Goal: Information Seeking & Learning: Learn about a topic

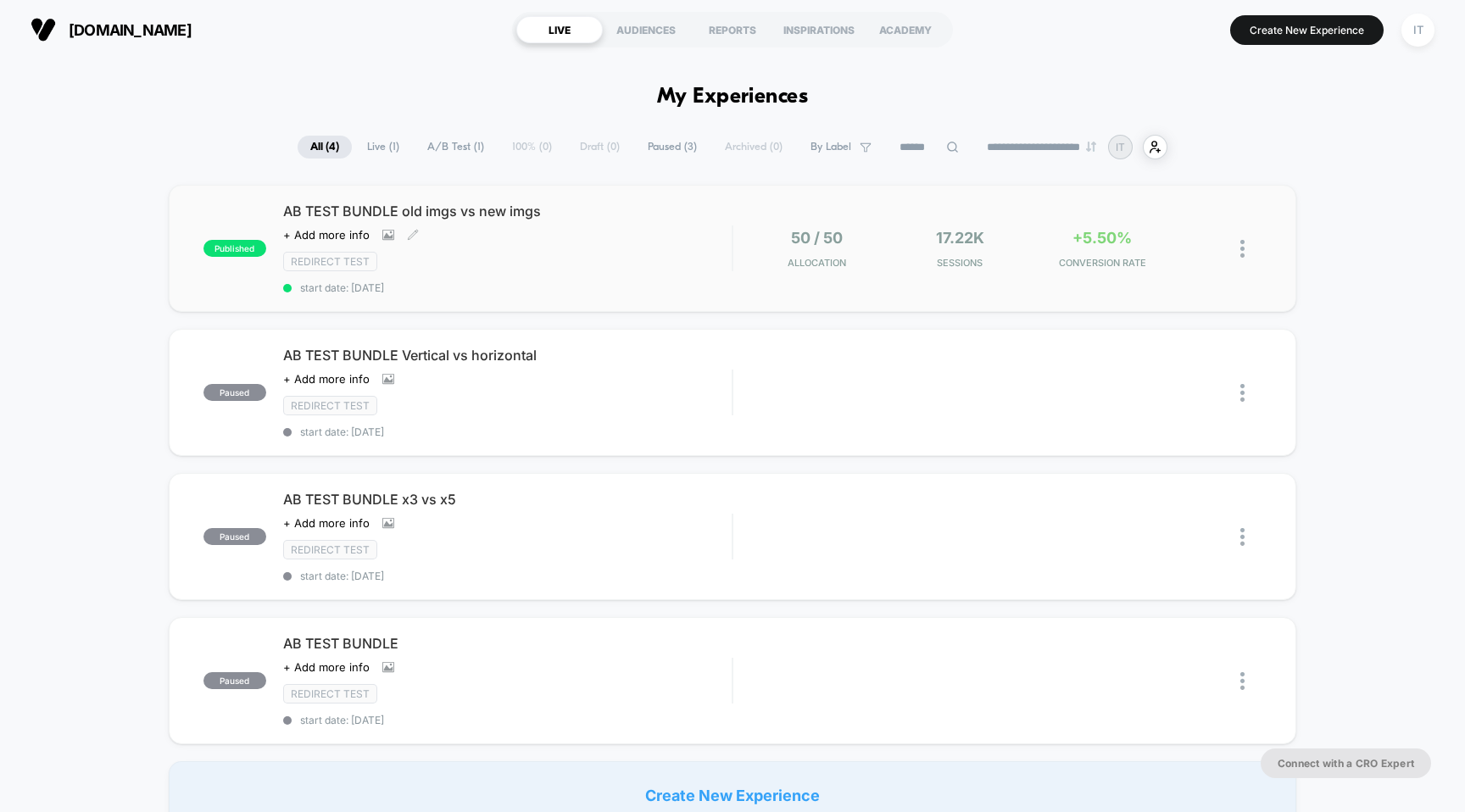
click at [452, 210] on span "AB TEST BUNDLE old imgs vs new imgs" at bounding box center [507, 211] width 449 height 17
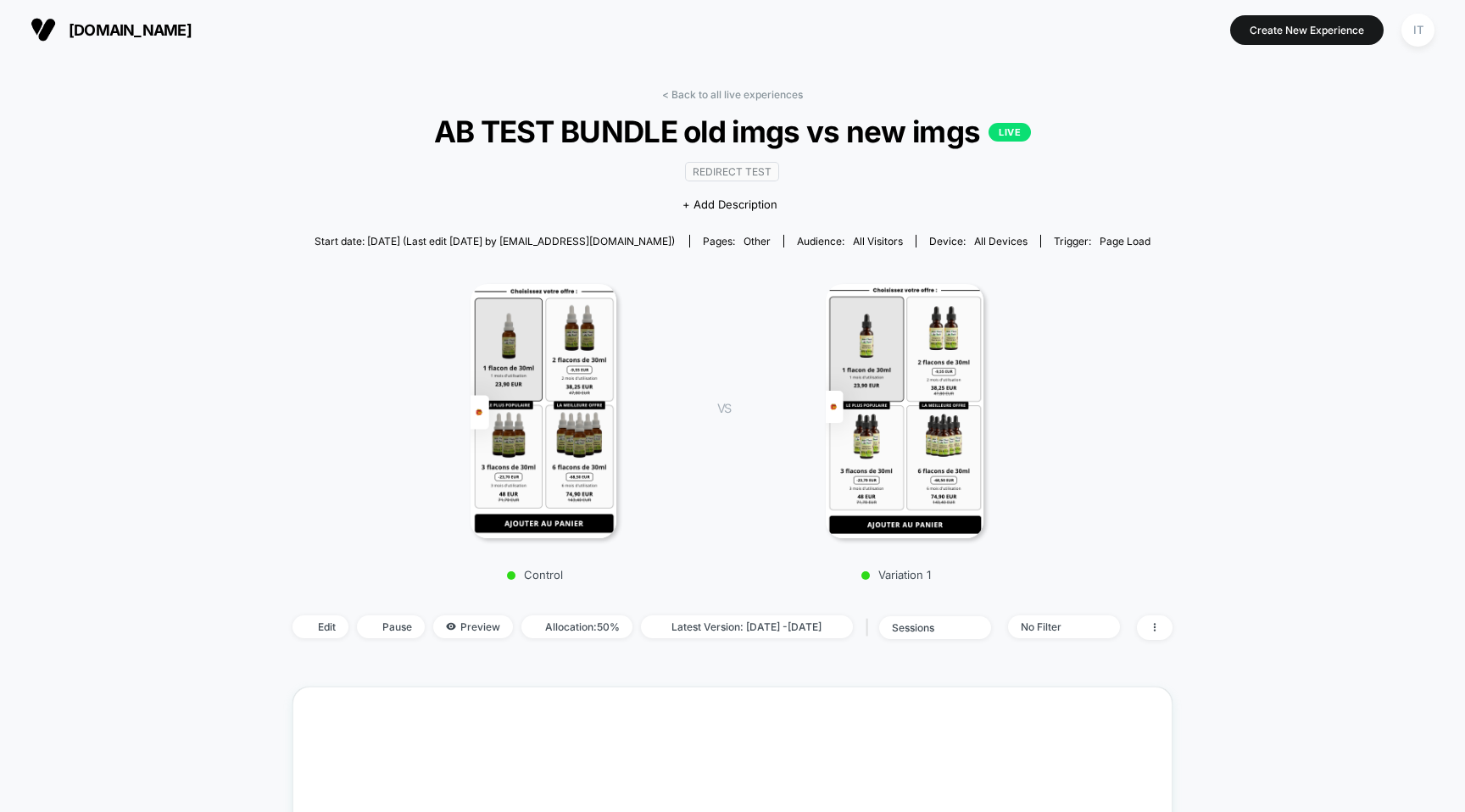
scroll to position [523, 0]
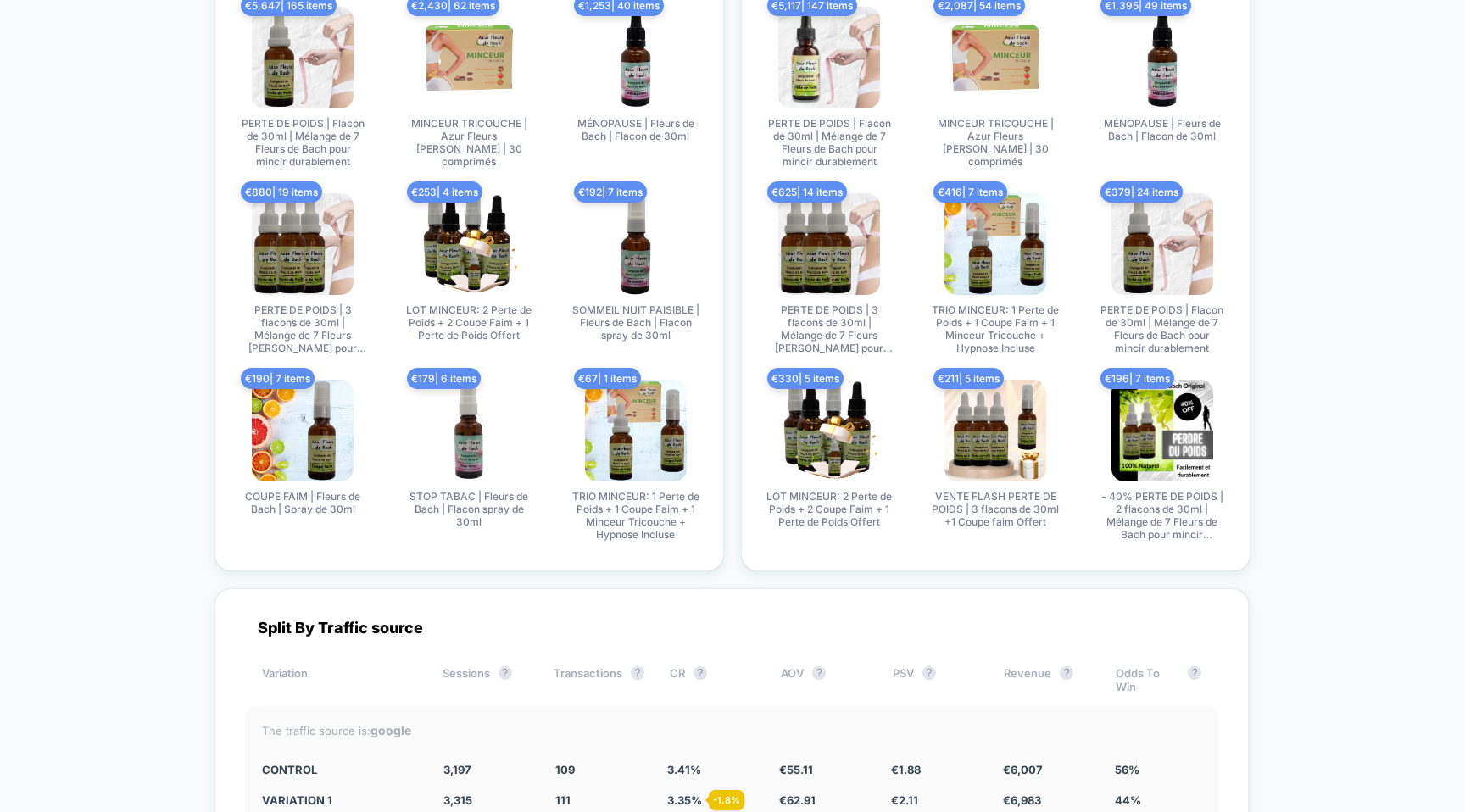
scroll to position [3452, 0]
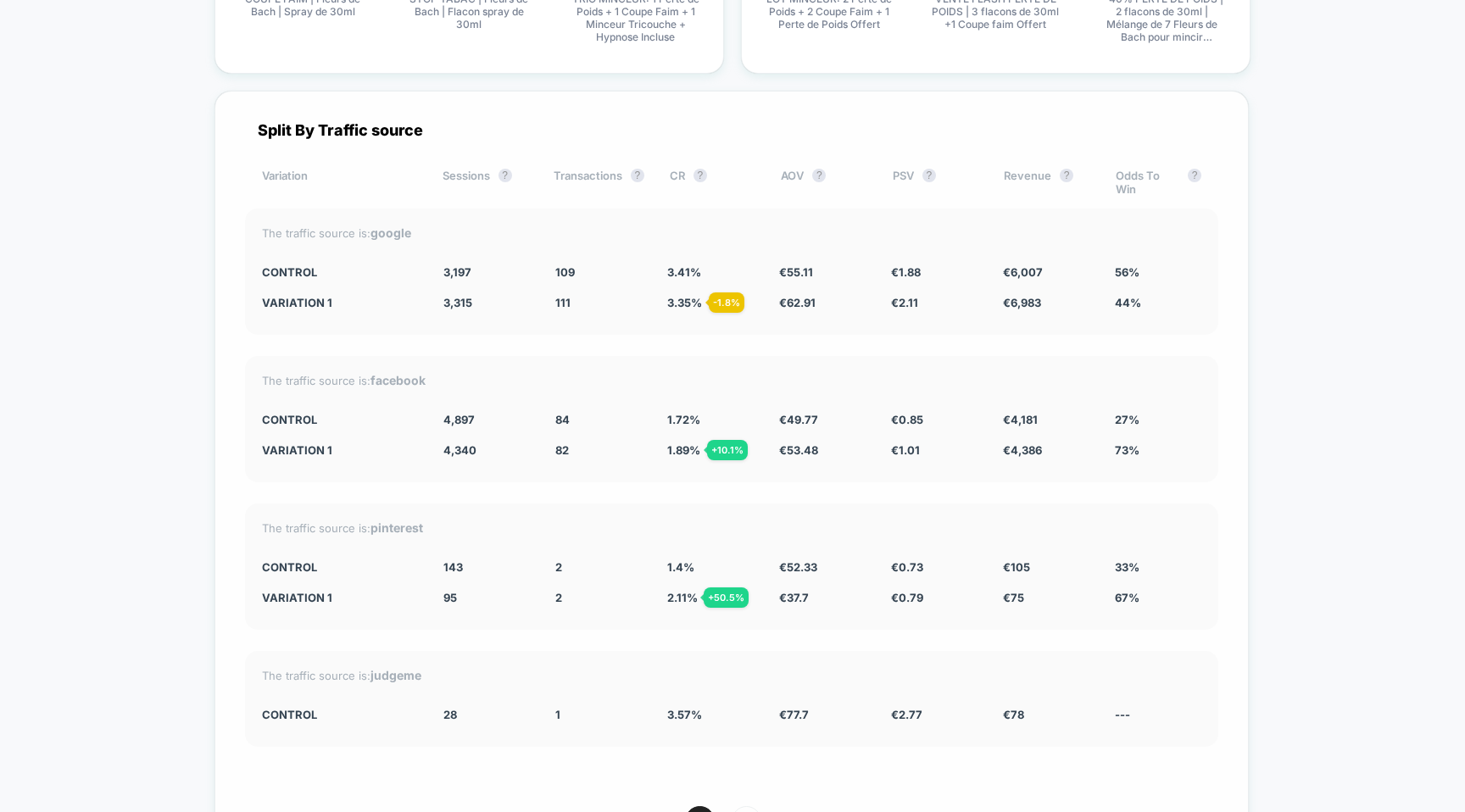
drag, startPoint x: 663, startPoint y: 291, endPoint x: 701, endPoint y: 290, distance: 38.0
click at [701, 295] on div "Variation 1 3,315 + 3.7 % 111 - 1.8 % 3.35 % - 1.8 % € 62.91 + 14.1 % € 2.11 + …" at bounding box center [731, 302] width 940 height 14
drag, startPoint x: 701, startPoint y: 290, endPoint x: 666, endPoint y: 290, distance: 35.0
click at [667, 295] on span "3.35 % - 1.8 %" at bounding box center [685, 302] width 35 height 14
click at [831, 295] on div "€ 62.91 + 14.1 %" at bounding box center [823, 302] width 87 height 14
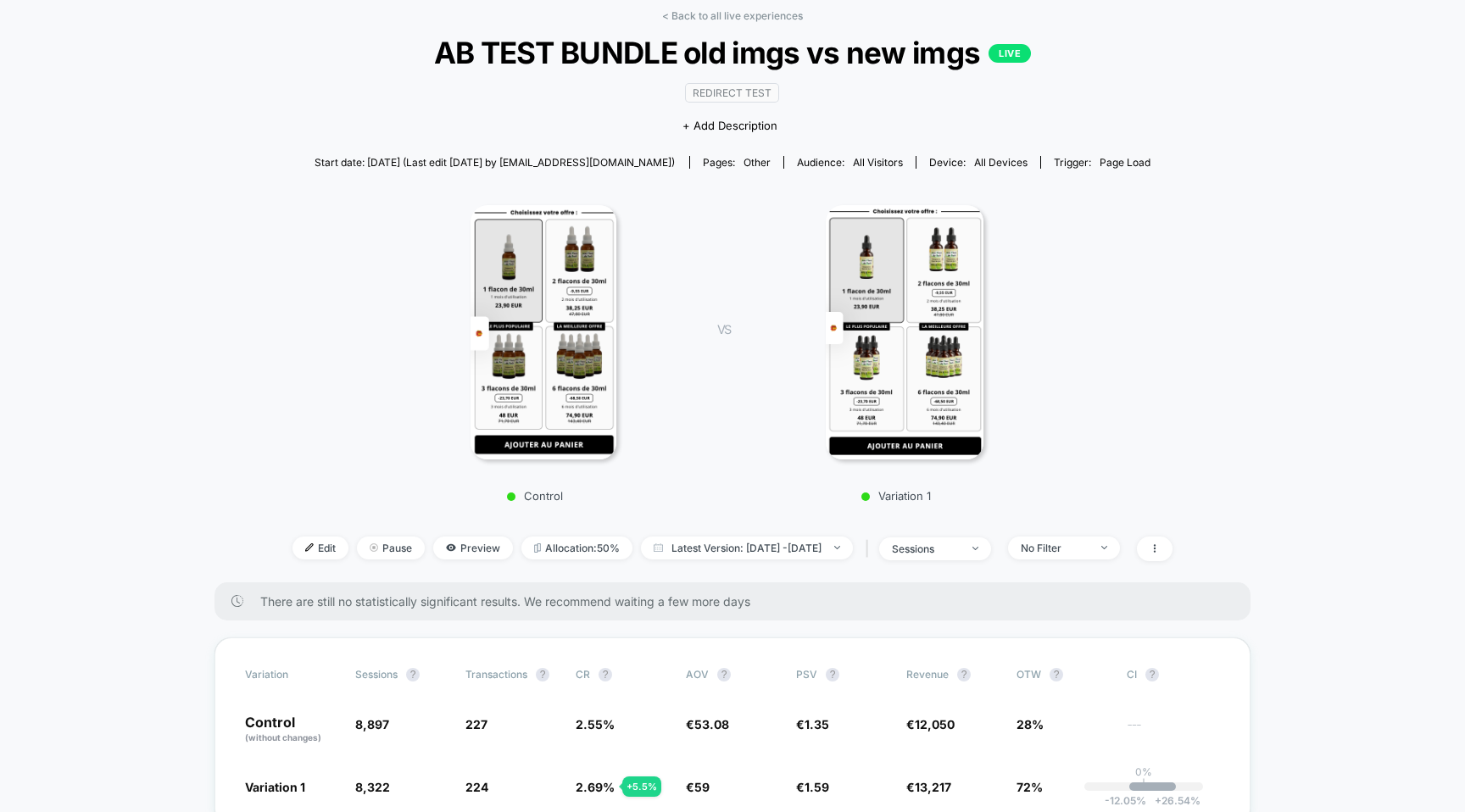
scroll to position [77, 0]
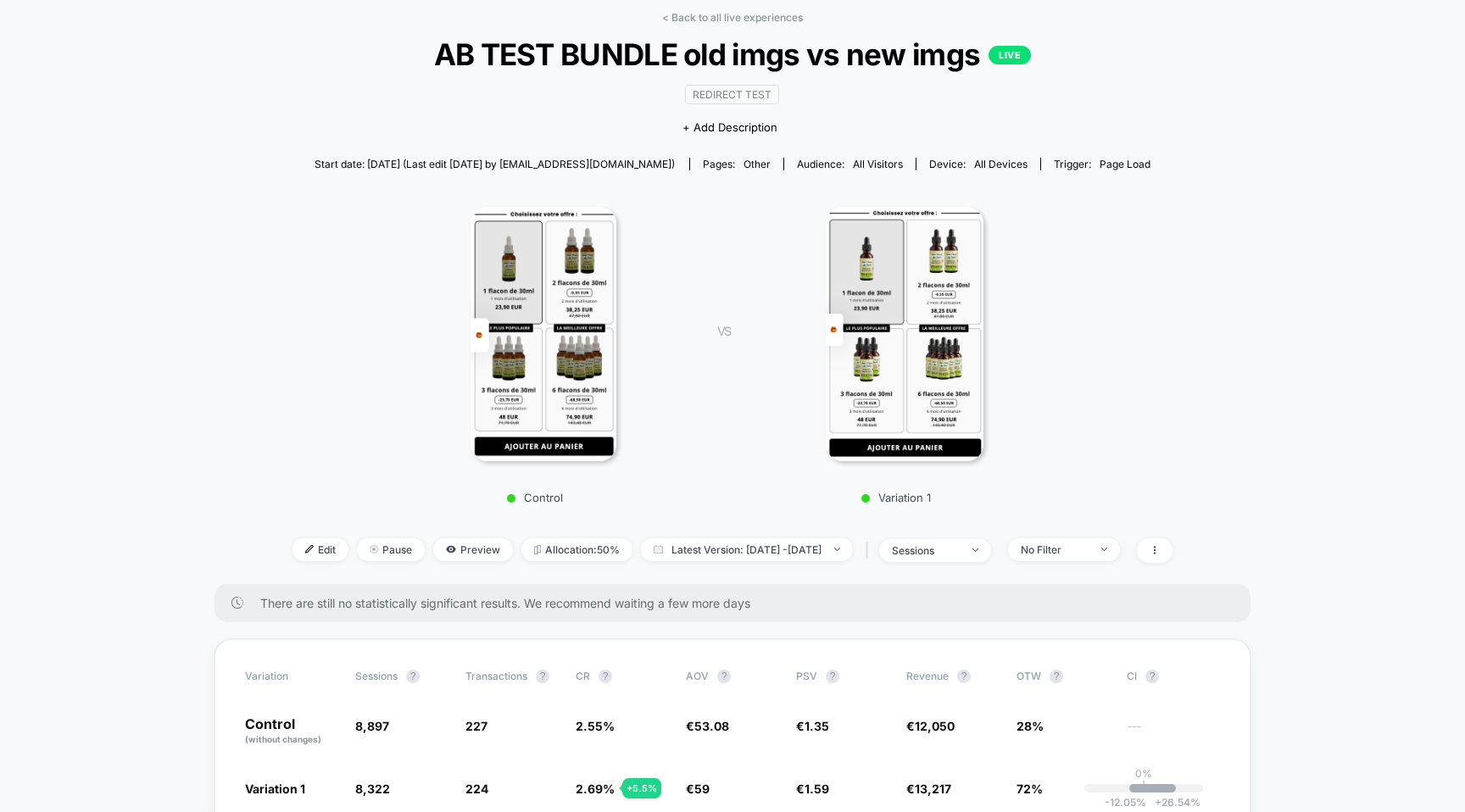
click at [1164, 244] on div "Control VS Variation 1" at bounding box center [723, 350] width 880 height 325
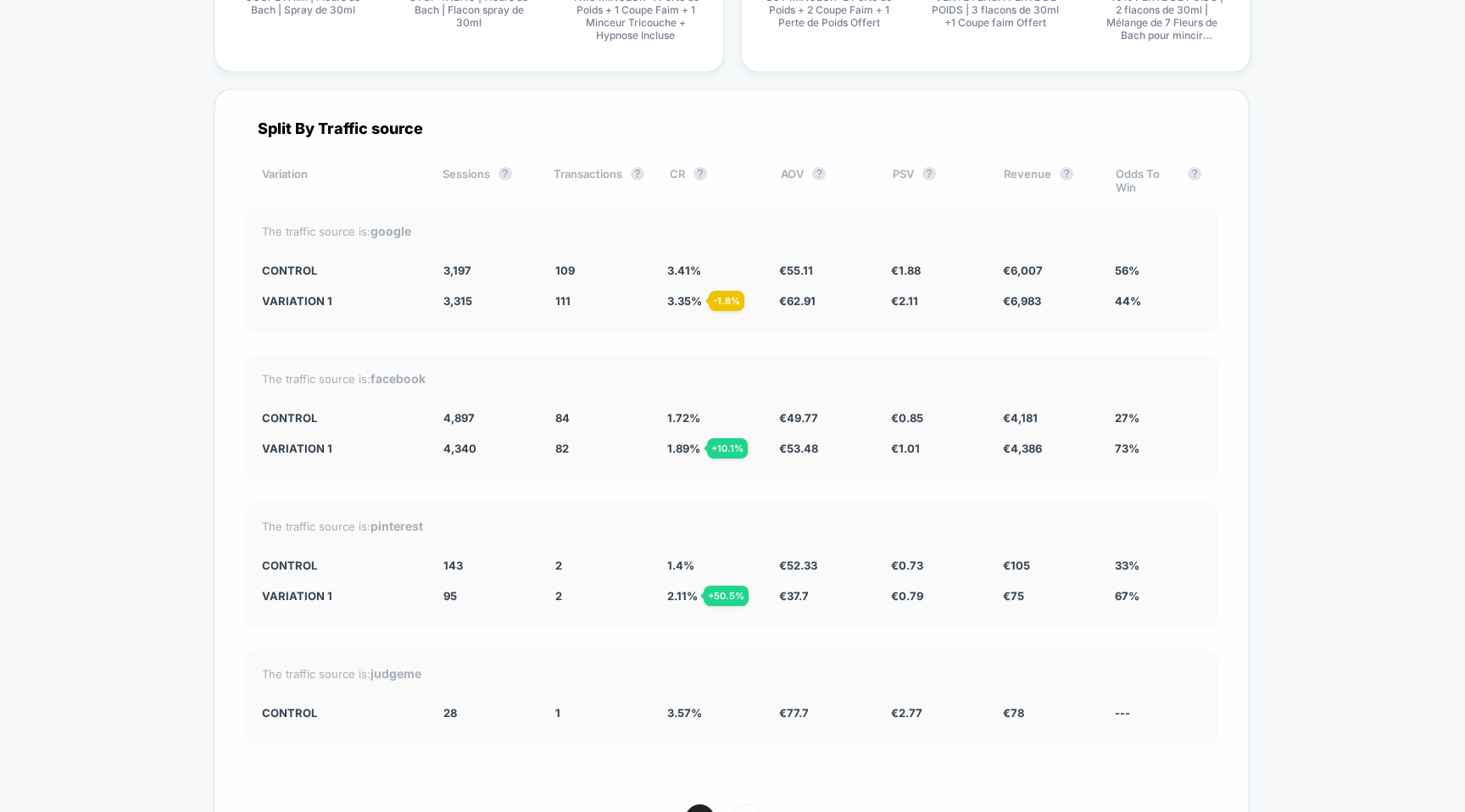
scroll to position [3496, 0]
